Goal: Information Seeking & Learning: Learn about a topic

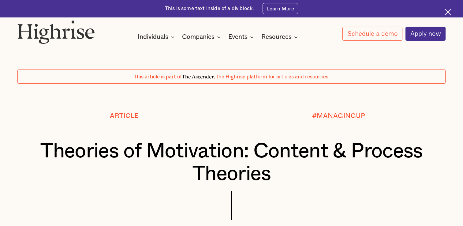
click at [203, 140] on h1 "Theories of Motivation: Content & Process Theories" at bounding box center [231, 162] width 393 height 45
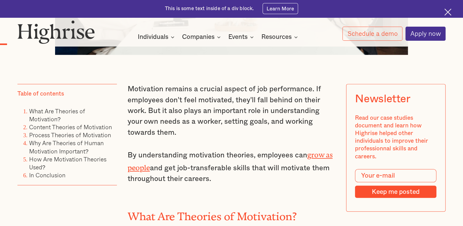
scroll to position [441, 0]
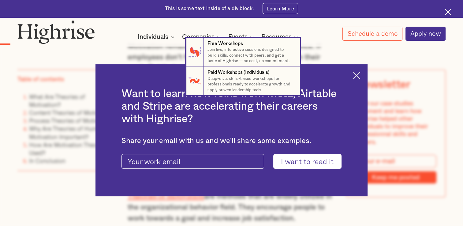
click at [360, 74] on nav "7 Free Workshops Join live, interactive sessions designed to build skills, conn…" at bounding box center [231, 67] width 463 height 58
click at [322, 54] on nav "7 Free Workshops Join live, interactive sessions designed to build skills, conn…" at bounding box center [231, 67] width 463 height 58
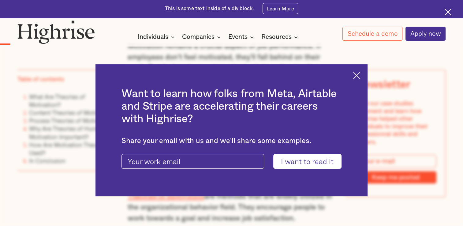
click at [358, 77] on img at bounding box center [356, 75] width 7 height 7
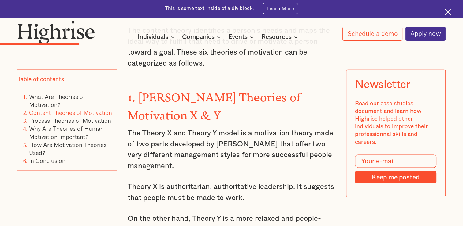
scroll to position [1090, 0]
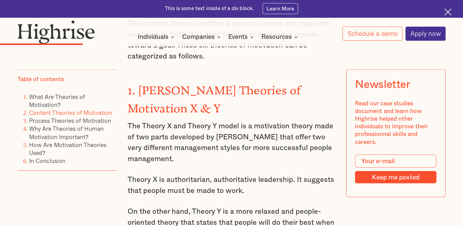
click at [0, 0] on p "Refine leadership presence, drive strategic alignment, and lead with influence …" at bounding box center [0, 0] width 0 height 0
